Goal: Find contact information: Find contact information

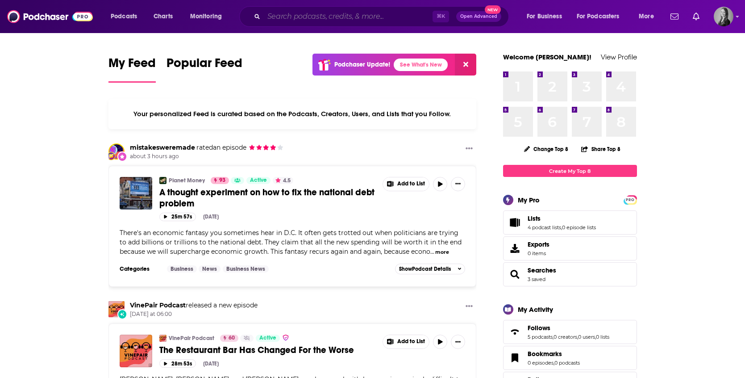
click at [280, 12] on input "Search podcasts, credits, & more..." at bounding box center [348, 16] width 169 height 14
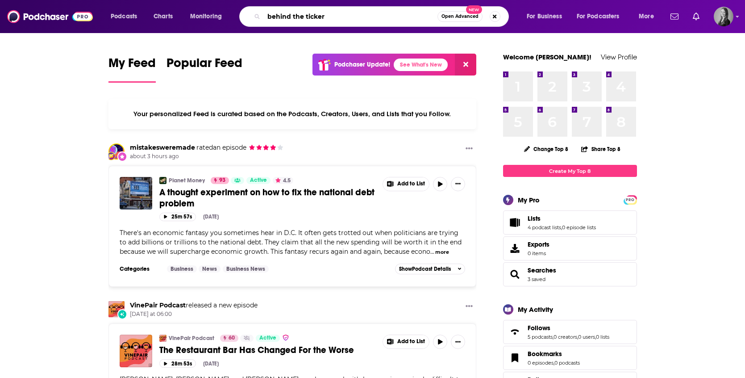
type input "behind the ticker"
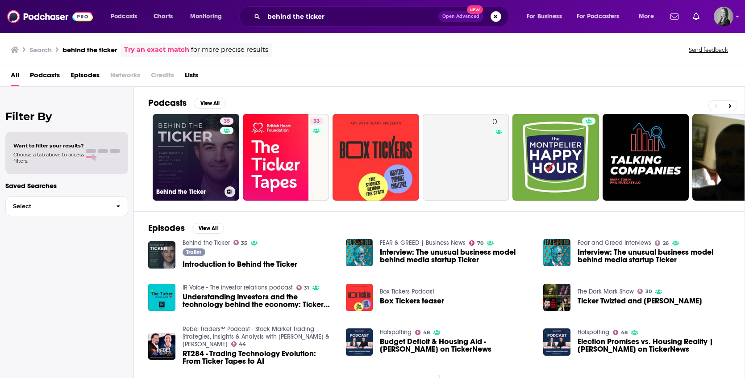
click at [199, 153] on link "35 Behind the Ticker" at bounding box center [196, 157] width 87 height 87
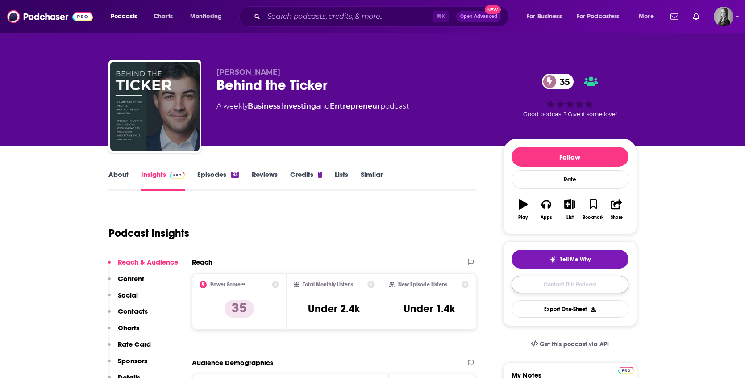
click at [547, 285] on link "Contact This Podcast" at bounding box center [570, 284] width 117 height 17
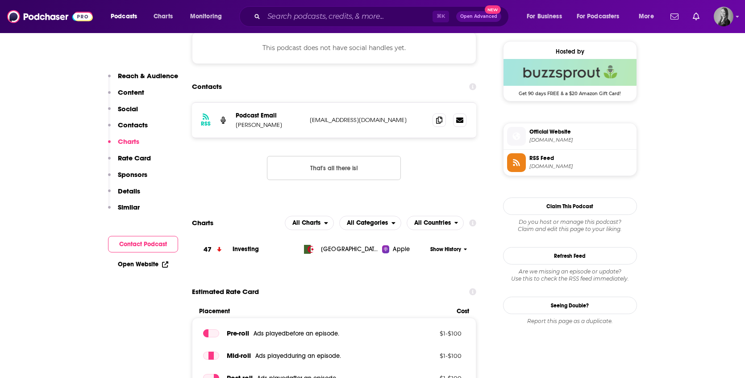
scroll to position [640, 0]
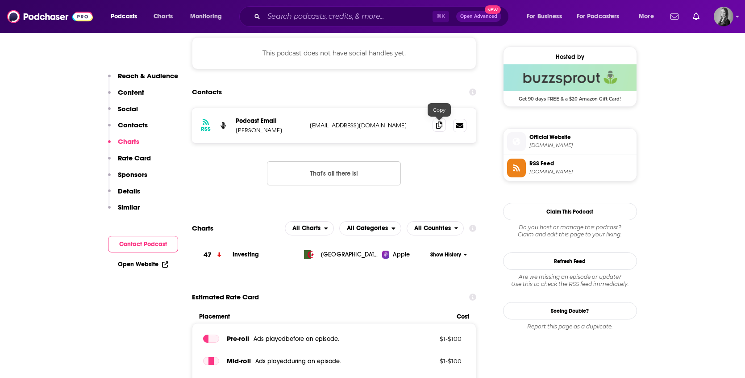
click at [438, 125] on icon at bounding box center [439, 124] width 6 height 7
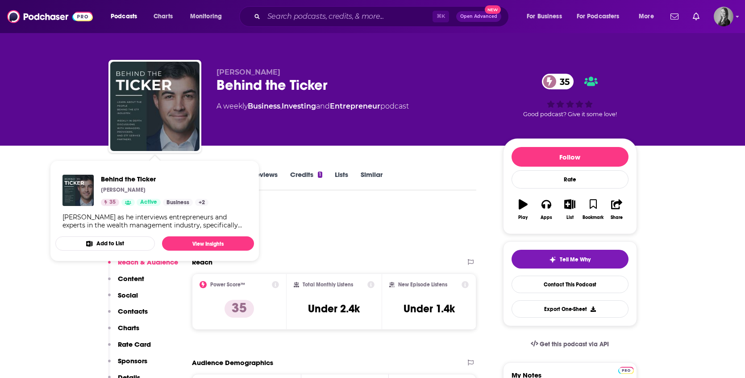
scroll to position [9, 0]
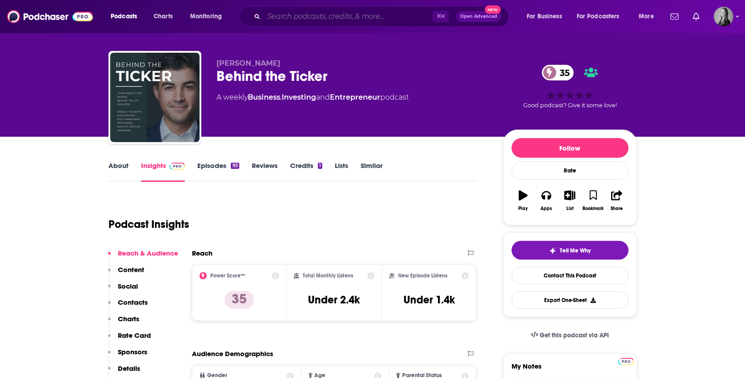
click at [278, 23] on input "Search podcasts, credits, & more..." at bounding box center [348, 16] width 169 height 14
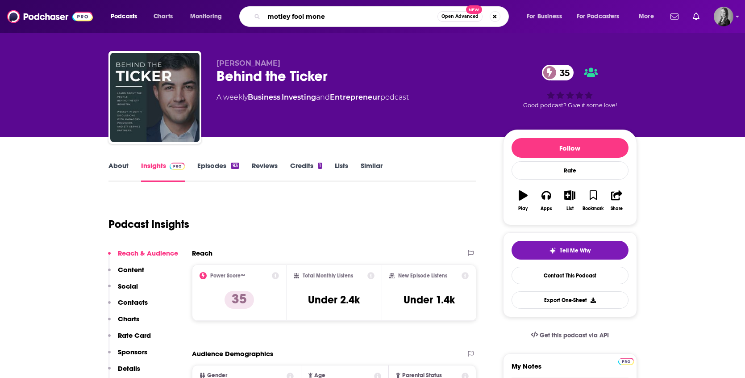
type input "motley fool money"
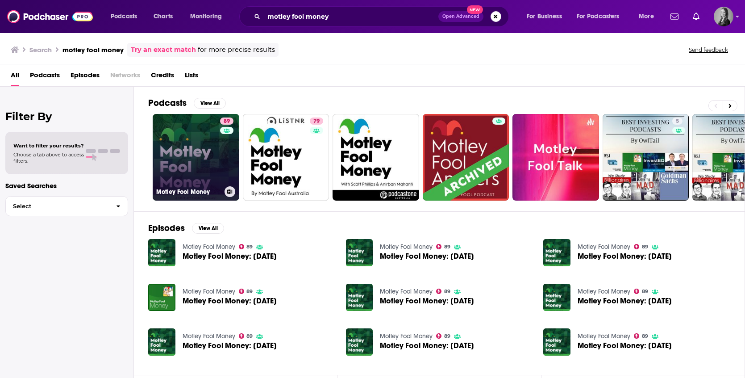
click at [206, 164] on link "89 Motley Fool Money" at bounding box center [196, 157] width 87 height 87
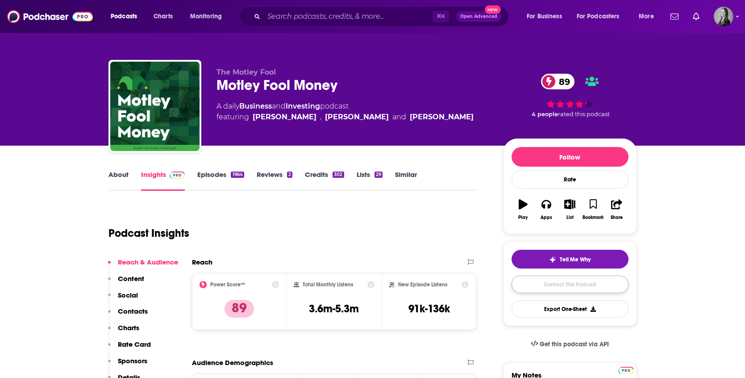
click at [563, 284] on link "Contact This Podcast" at bounding box center [570, 284] width 117 height 17
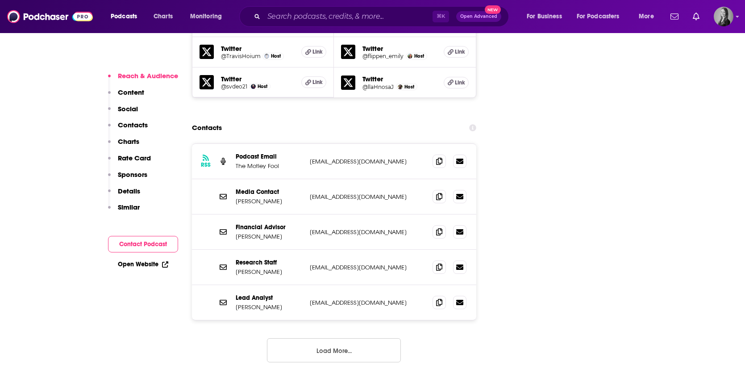
scroll to position [1239, 0]
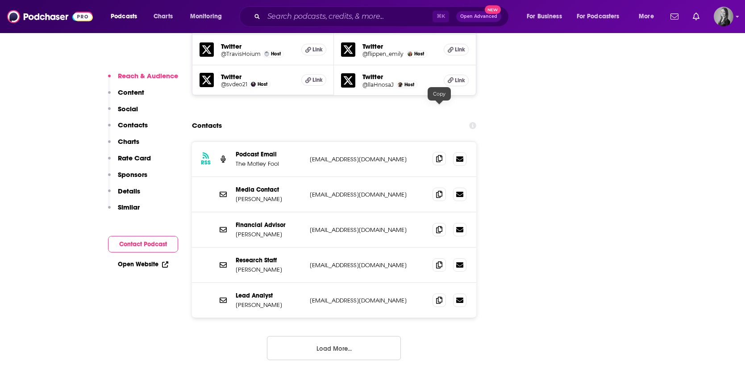
click at [437, 155] on icon at bounding box center [439, 158] width 6 height 7
click at [440, 190] on icon at bounding box center [439, 193] width 6 height 7
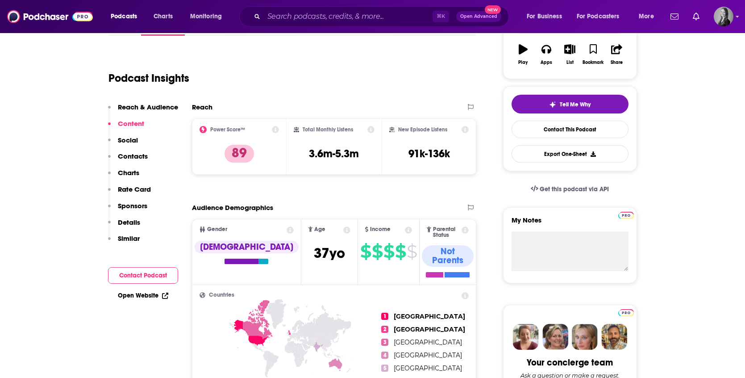
scroll to position [0, 0]
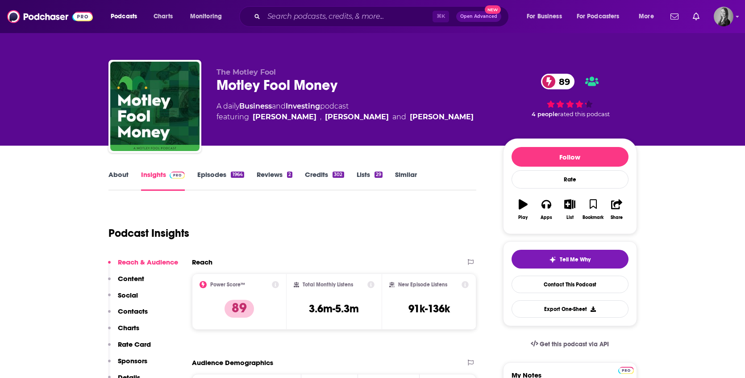
click at [281, 25] on div "⌘ K Open Advanced New" at bounding box center [374, 16] width 270 height 21
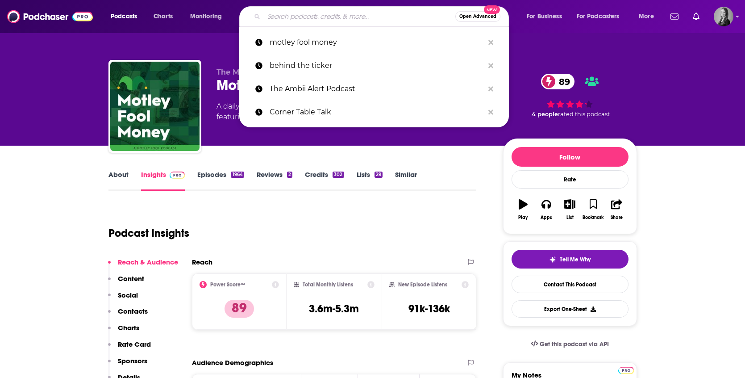
click at [285, 16] on input "Search podcasts, credits, & more..." at bounding box center [360, 16] width 192 height 14
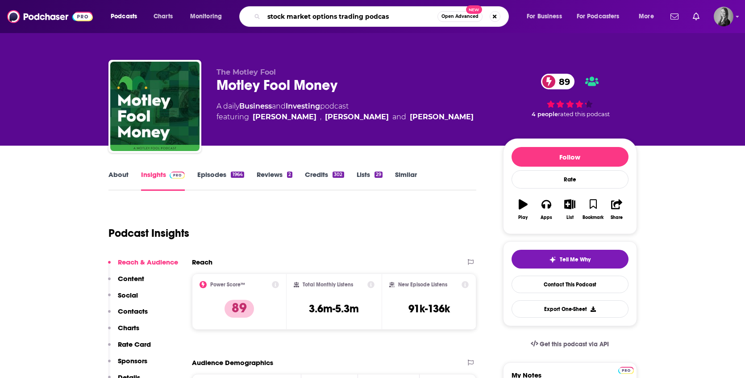
type input "stock market options trading podcast"
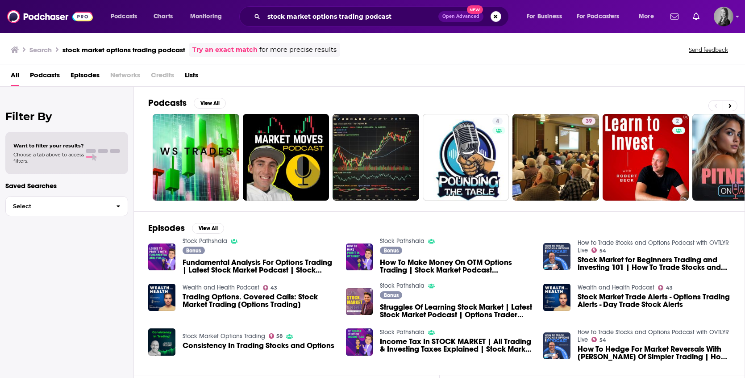
click at [234, 48] on link "Try an exact match" at bounding box center [225, 50] width 65 height 10
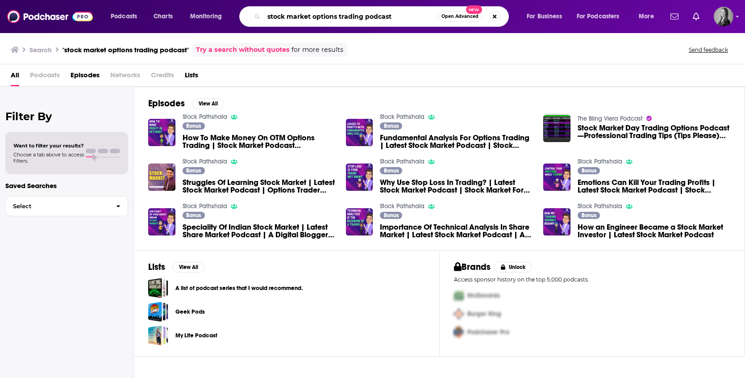
drag, startPoint x: 396, startPoint y: 17, endPoint x: 363, endPoint y: 16, distance: 32.6
click at [363, 16] on input "stock market options trading podcast" at bounding box center [351, 16] width 174 height 14
type input "stock market options trading"
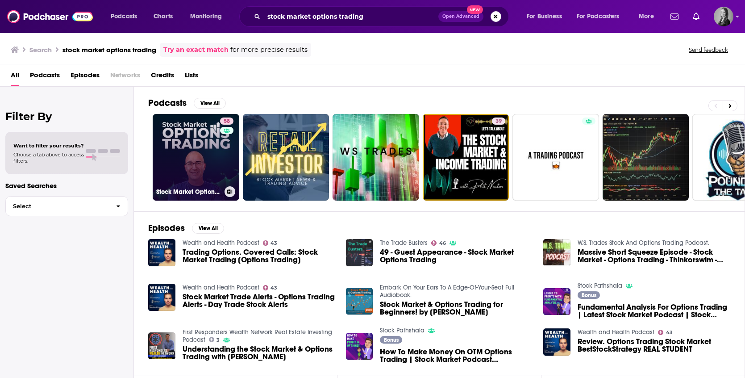
click at [209, 145] on link "58 Stock Market Options Trading" at bounding box center [196, 157] width 87 height 87
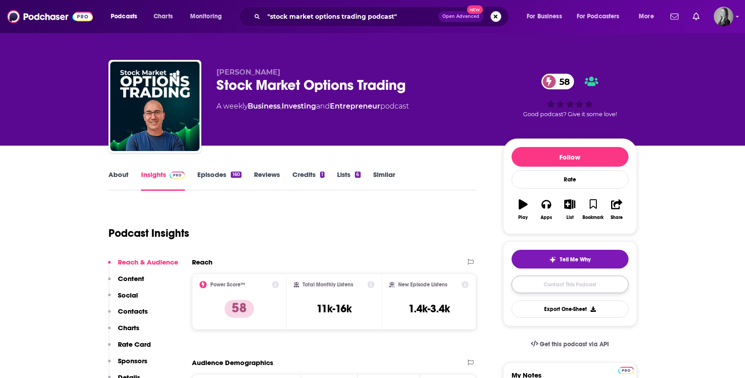
click at [539, 288] on link "Contact This Podcast" at bounding box center [570, 284] width 117 height 17
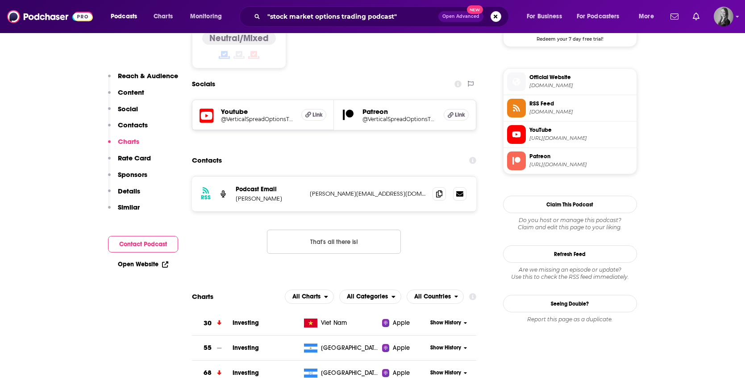
scroll to position [770, 0]
click at [438, 191] on icon at bounding box center [439, 194] width 6 height 7
click at [495, 13] on button "Search podcasts, credits, & more..." at bounding box center [496, 16] width 11 height 11
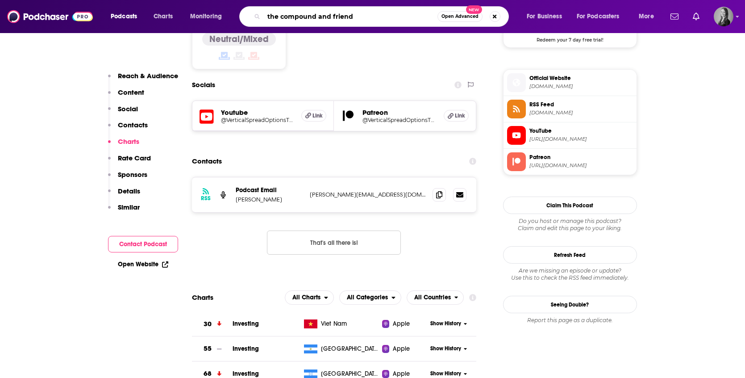
type input "the compound and friends"
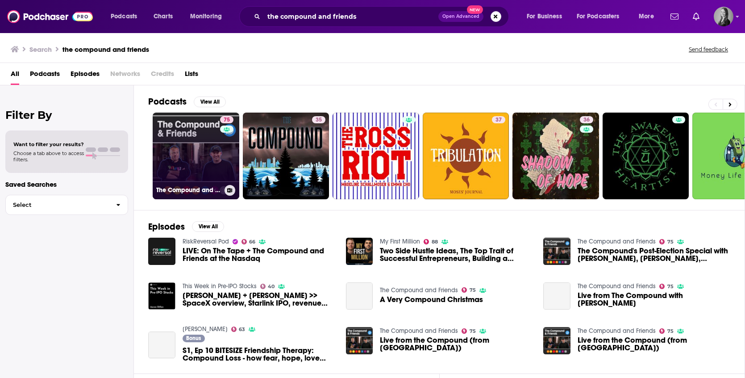
click at [201, 152] on link "75 The Compound and Friends" at bounding box center [196, 156] width 87 height 87
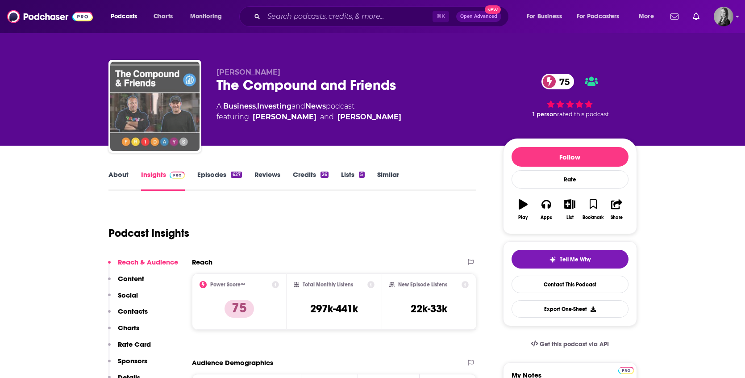
click at [167, 105] on img "The Compound and Friends" at bounding box center [154, 106] width 89 height 89
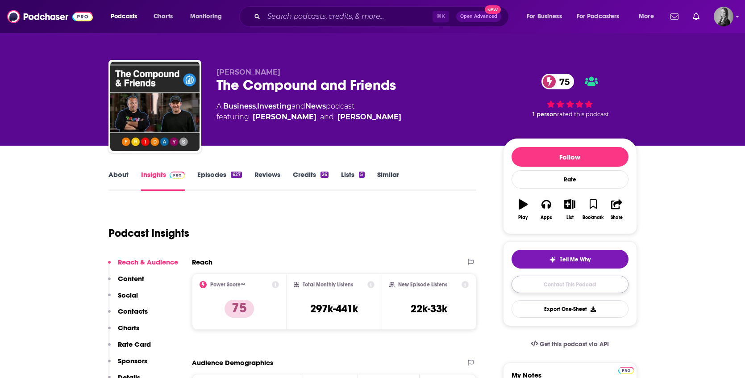
click at [596, 285] on link "Contact This Podcast" at bounding box center [570, 284] width 117 height 17
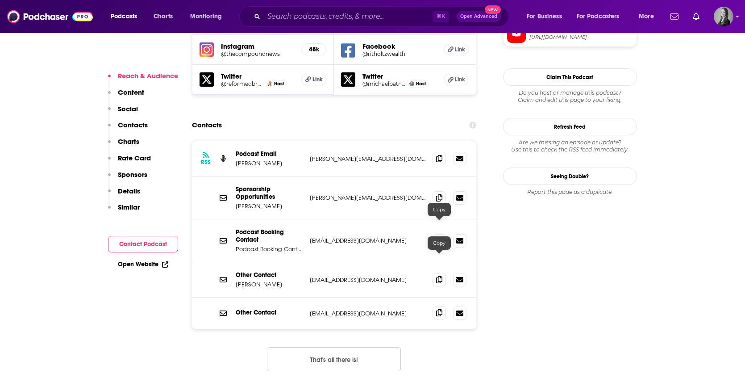
scroll to position [868, 0]
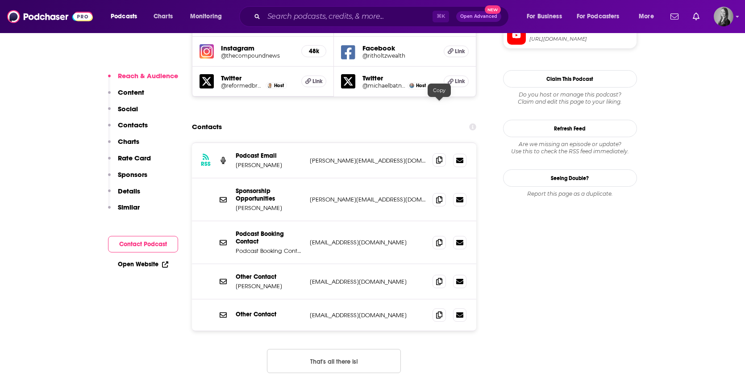
click at [441, 156] on icon at bounding box center [439, 159] width 6 height 7
click at [402, 22] on input "Search podcasts, credits, & more..." at bounding box center [348, 16] width 169 height 14
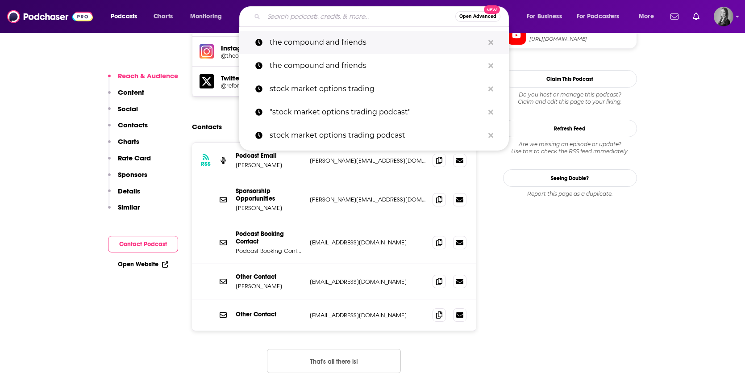
click at [485, 40] on button "Search podcasts, credits, & more..." at bounding box center [491, 42] width 14 height 17
click at [487, 41] on button "Search podcasts, credits, & more..." at bounding box center [491, 42] width 14 height 17
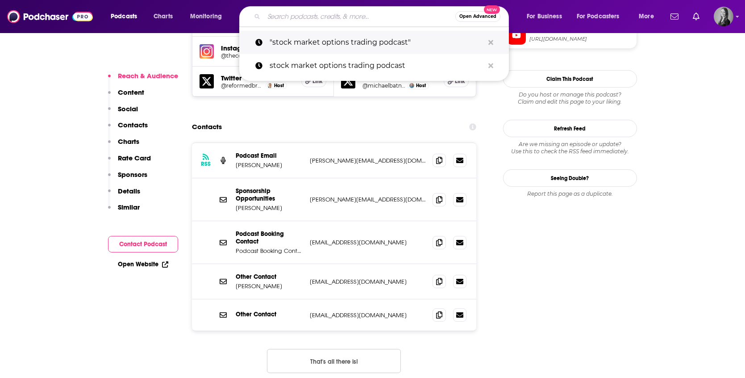
click at [487, 41] on button "Search podcasts, credits, & more..." at bounding box center [491, 42] width 14 height 17
